Goal: Information Seeking & Learning: Find specific fact

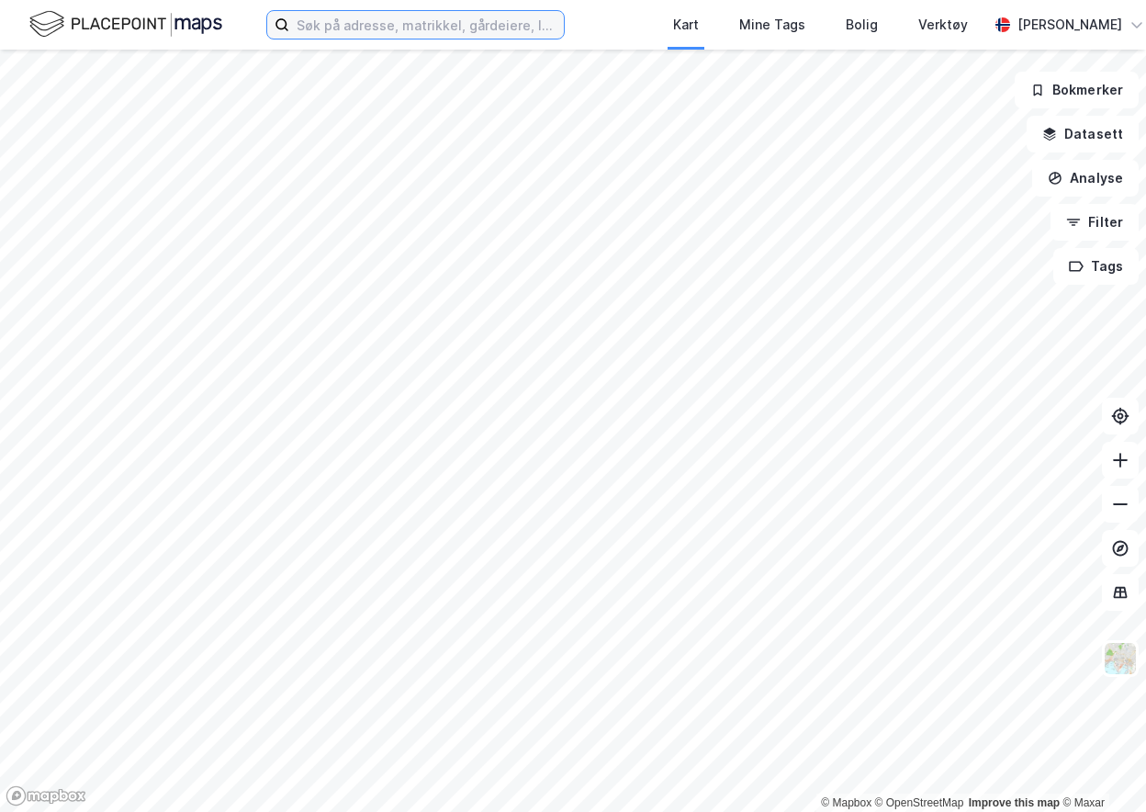
click at [504, 25] on input at bounding box center [426, 25] width 275 height 28
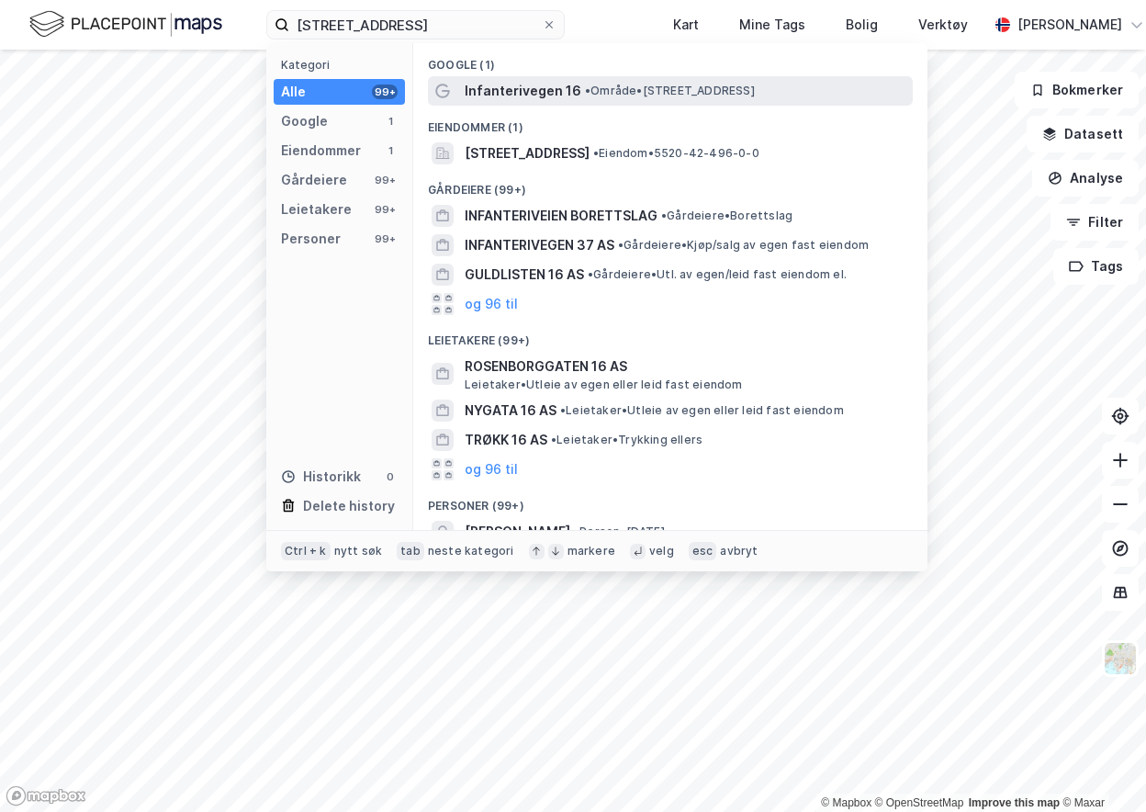
click at [585, 90] on span "•" at bounding box center [588, 91] width 6 height 14
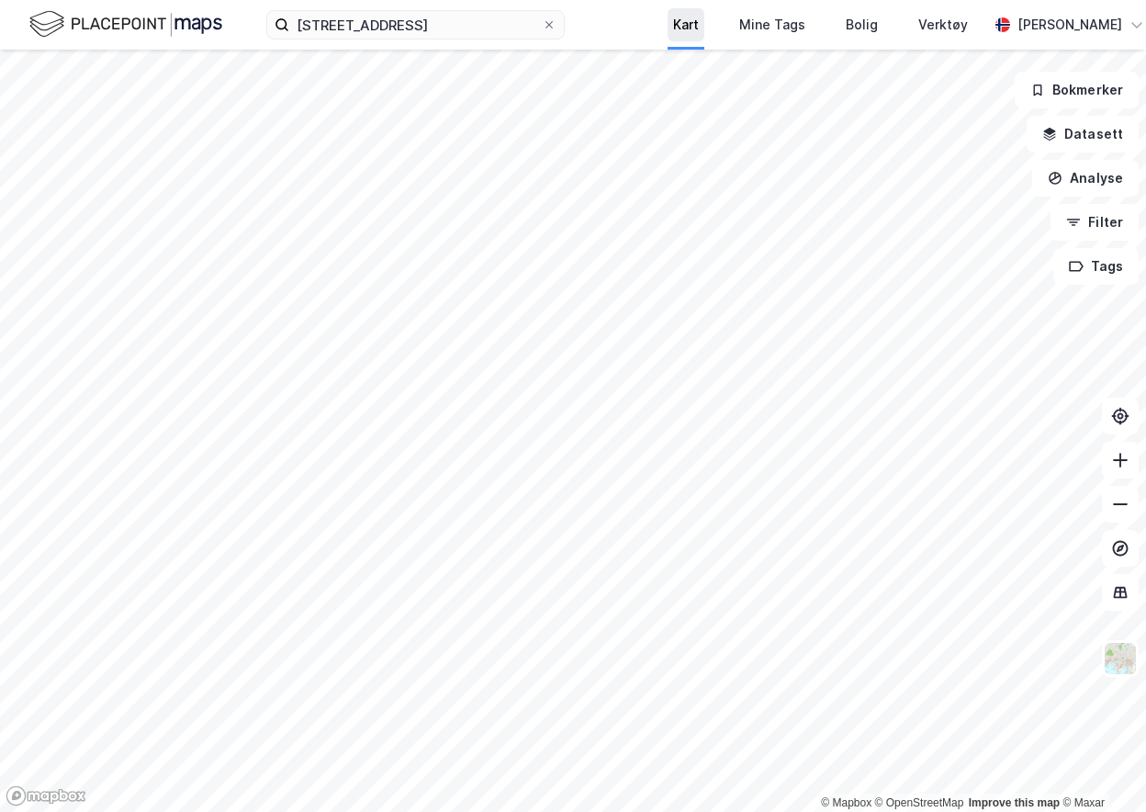
click at [676, 28] on div "Kart" at bounding box center [686, 25] width 26 height 22
click at [734, 26] on div "Mine Tags" at bounding box center [772, 24] width 77 height 33
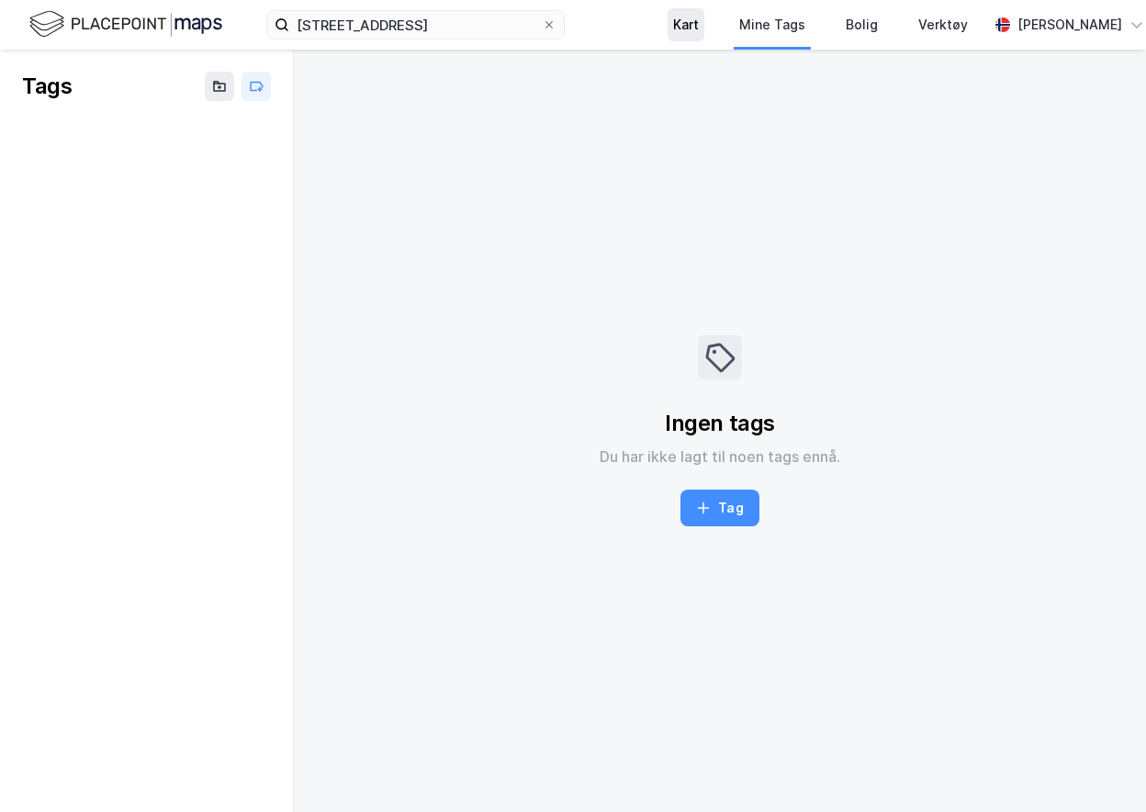
click at [676, 17] on div "Kart" at bounding box center [686, 25] width 26 height 22
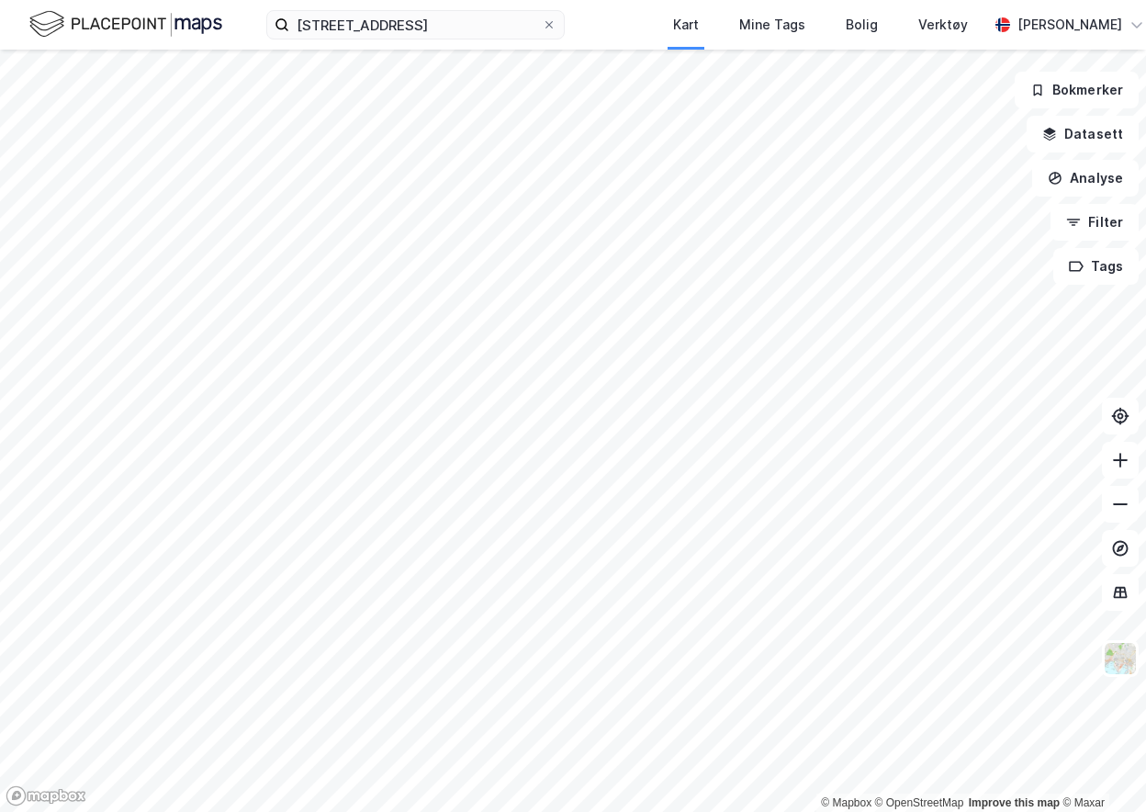
click at [109, 23] on img at bounding box center [125, 24] width 193 height 32
click at [496, 40] on div "infanteriveien 16, telemark Kart Mine Tags Bolig Verktøy [PERSON_NAME]" at bounding box center [573, 25] width 1146 height 50
click at [492, 24] on input "[STREET_ADDRESS]" at bounding box center [415, 25] width 253 height 28
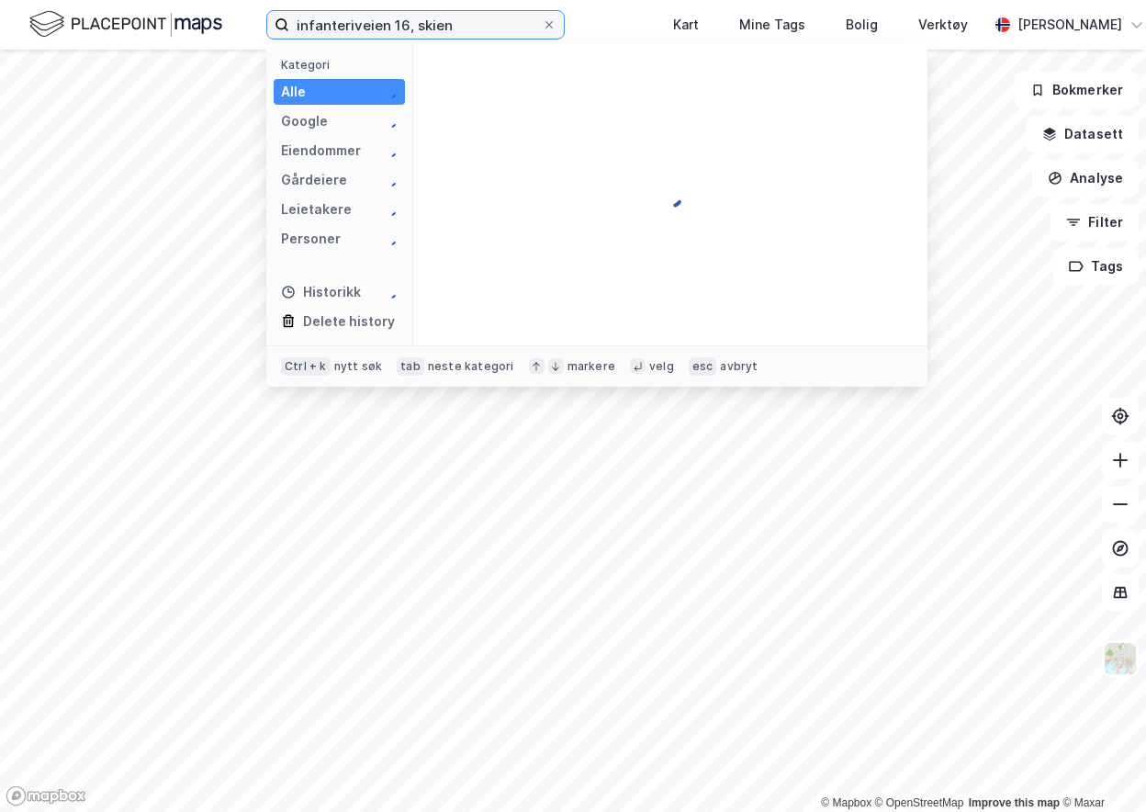
type input "infanteriveien 16, skien"
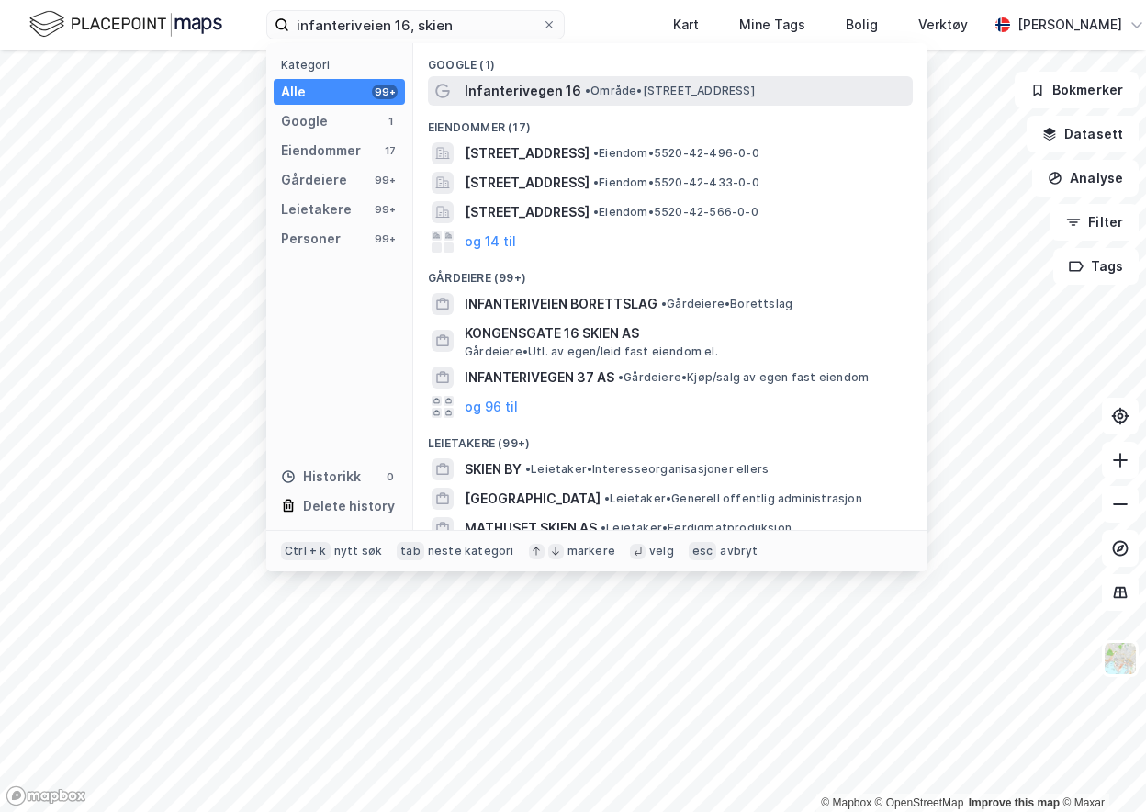
click at [545, 89] on span "Infanterivegen 16" at bounding box center [523, 91] width 117 height 22
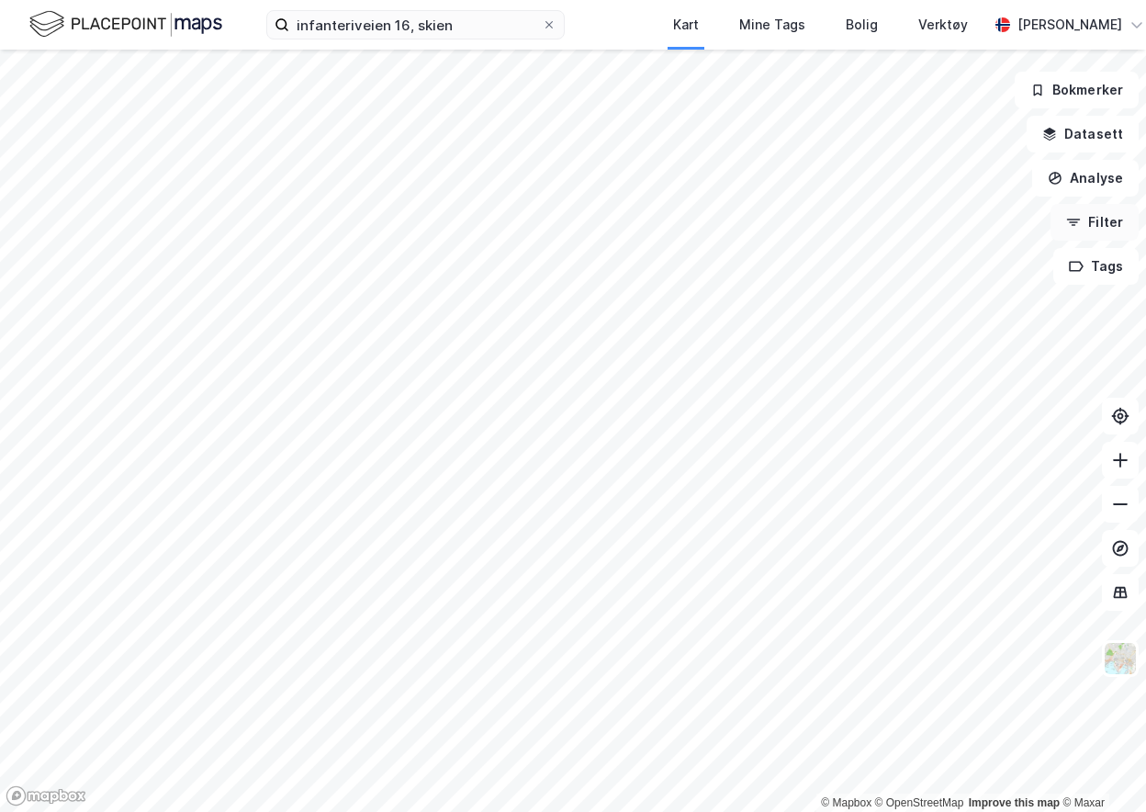
click at [1116, 227] on button "Filter" at bounding box center [1095, 222] width 88 height 37
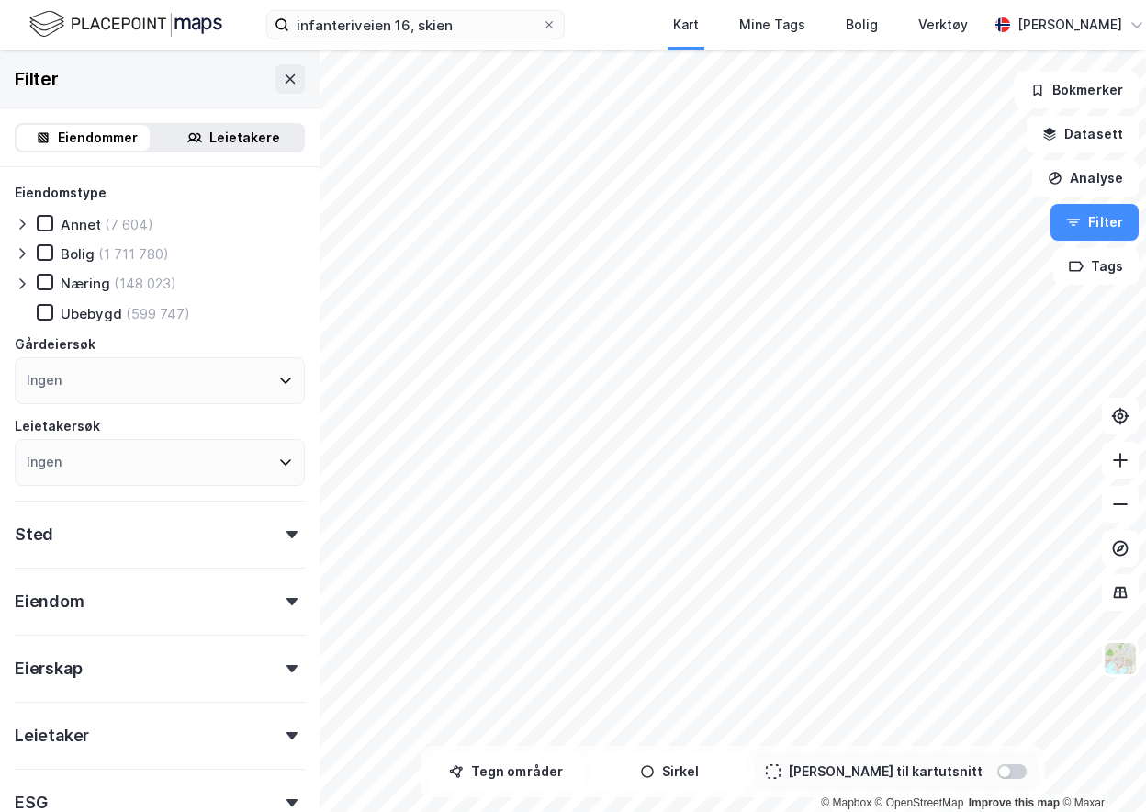
click at [210, 139] on div "Leietakere" at bounding box center [244, 138] width 71 height 22
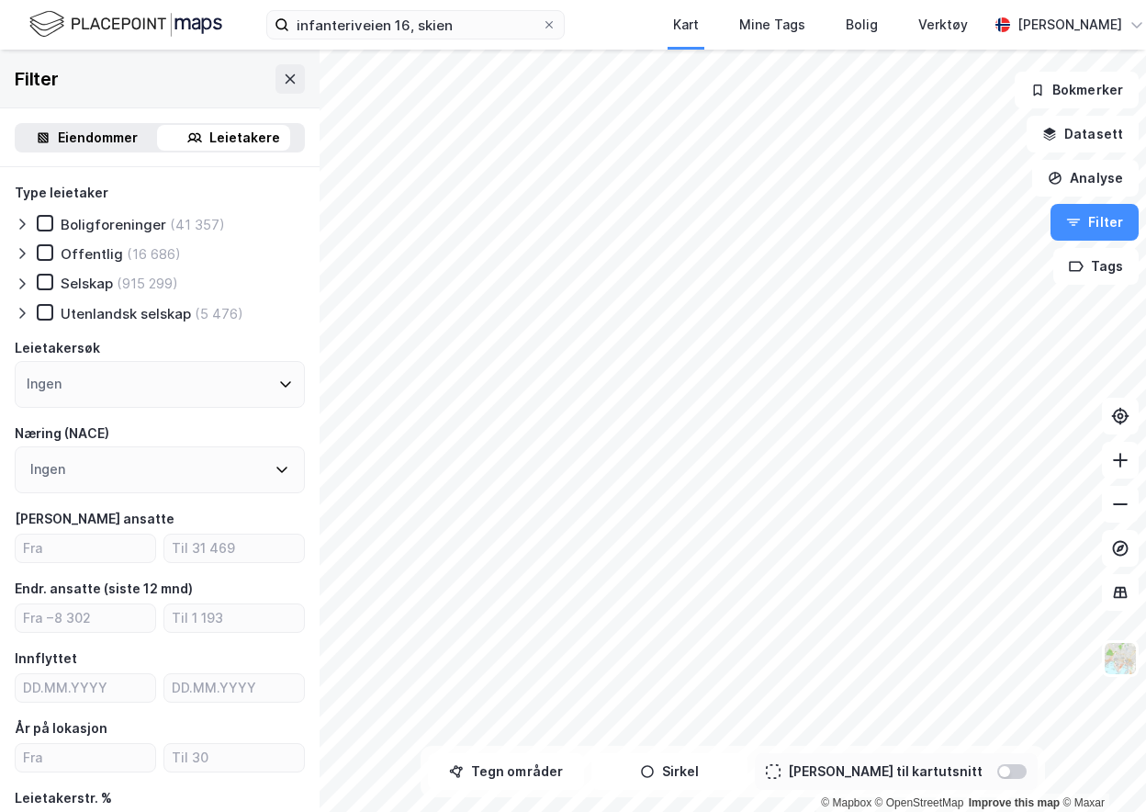
click at [66, 132] on div "Eiendommer" at bounding box center [98, 138] width 80 height 22
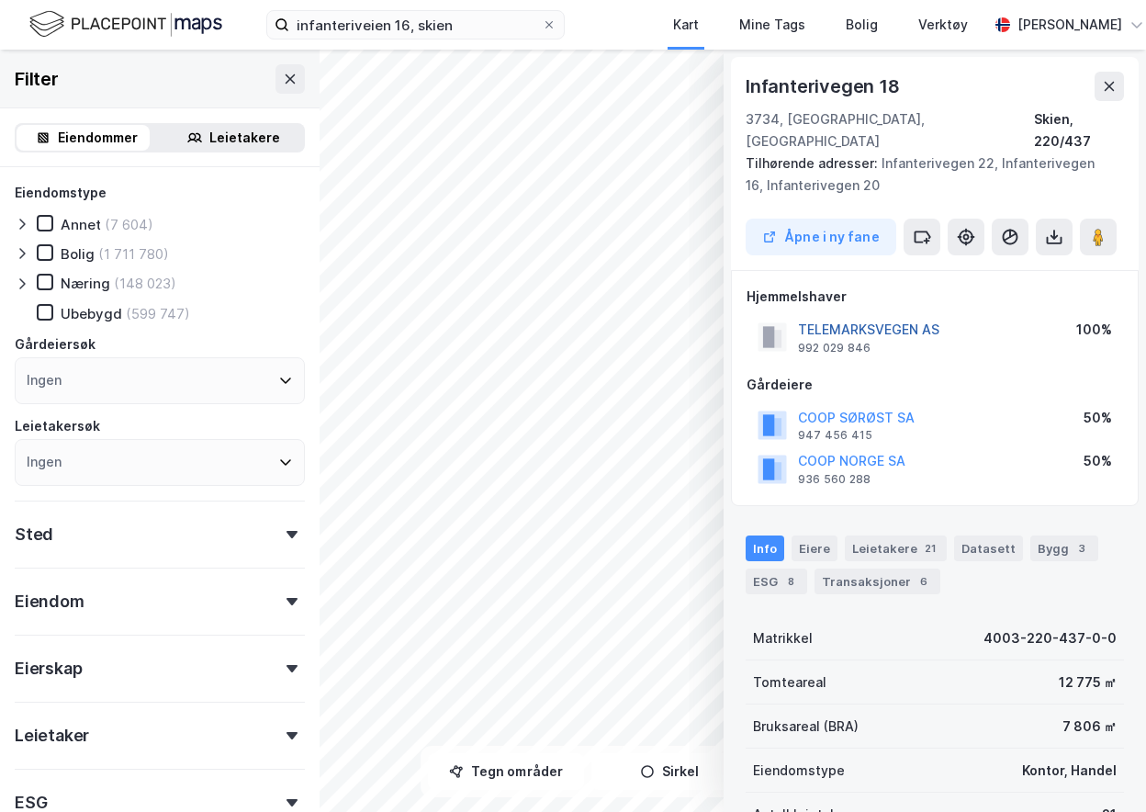
click at [0, 0] on button "TELEMARKSVEGEN AS" at bounding box center [0, 0] width 0 height 0
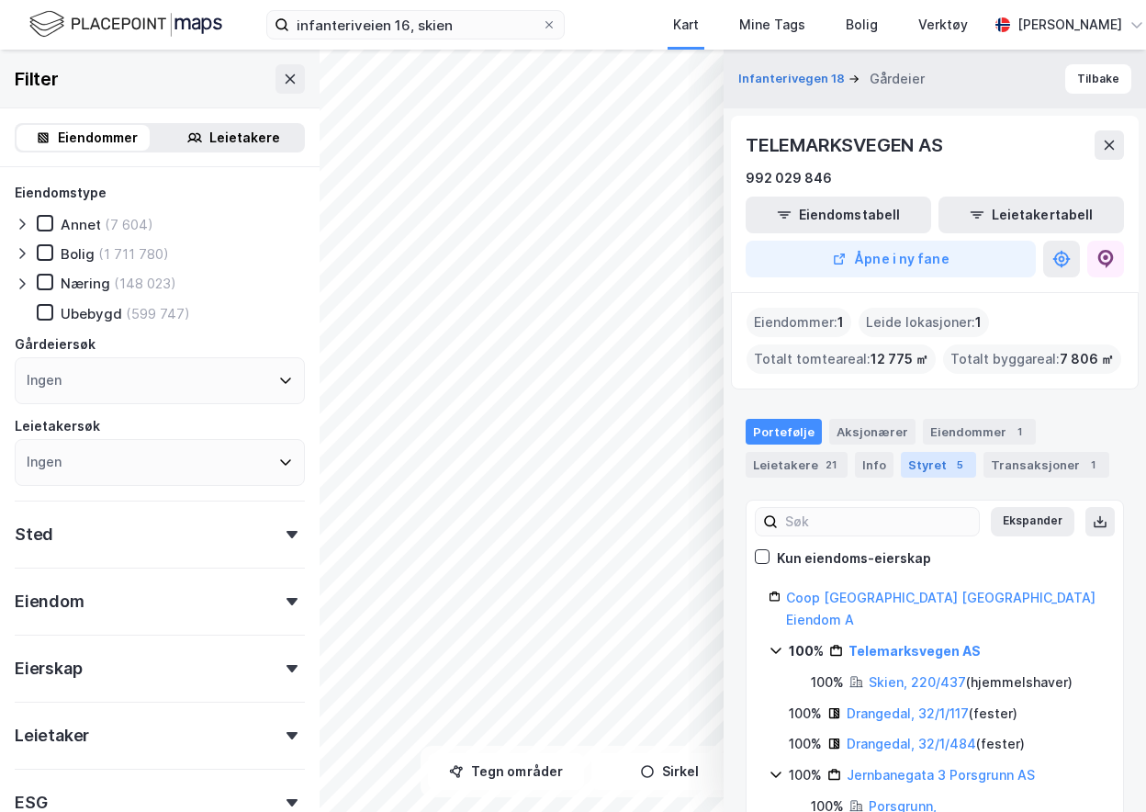
click at [925, 468] on div "Styret 5" at bounding box center [938, 465] width 75 height 26
